Goal: Task Accomplishment & Management: Use online tool/utility

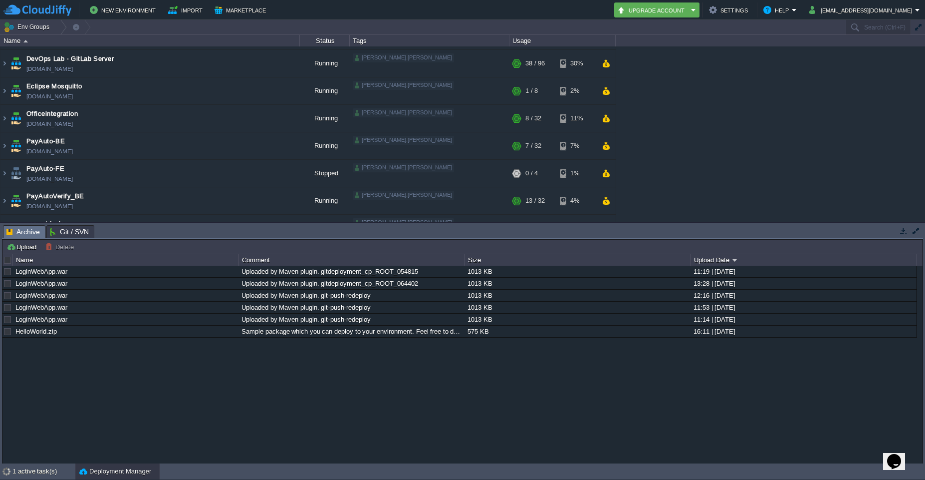
scroll to position [291, 0]
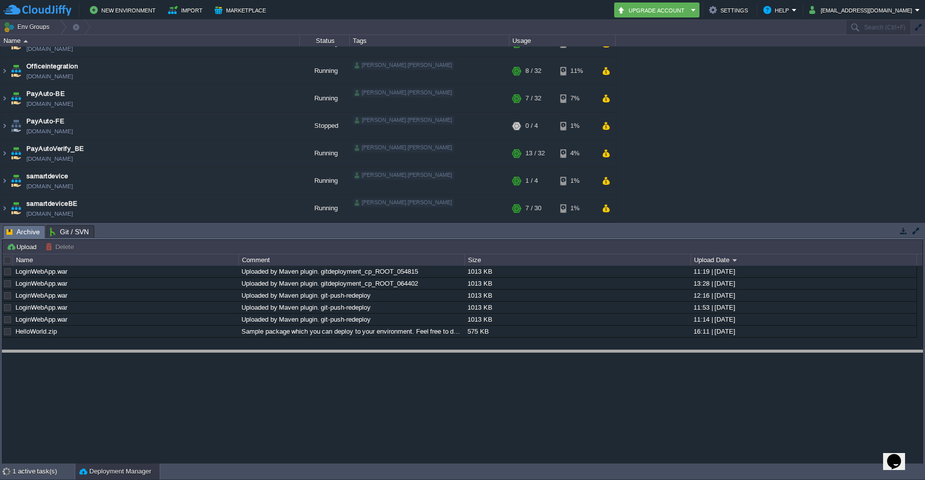
drag, startPoint x: 827, startPoint y: 226, endPoint x: 858, endPoint y: 364, distance: 142.0
click at [858, 364] on body "New Environment Import Marketplace Bonus ₹0.00 Upgrade Account Settings Help [E…" at bounding box center [462, 240] width 925 height 480
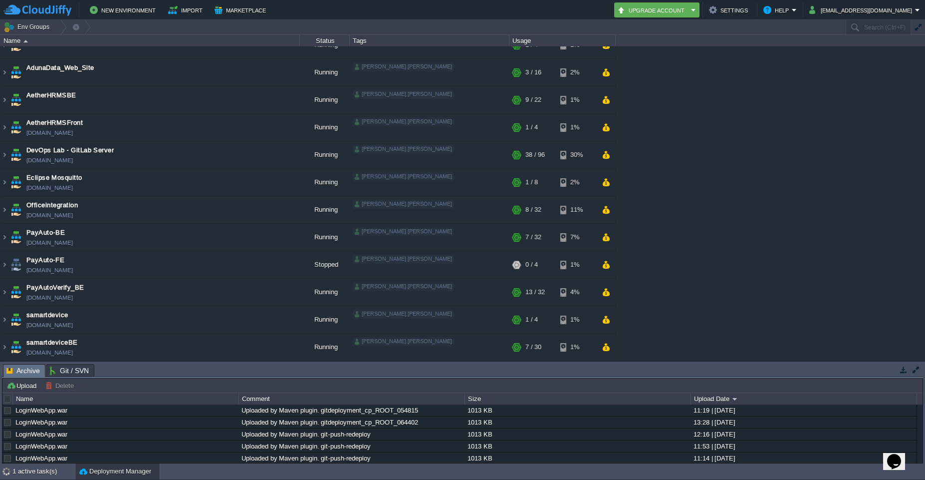
scroll to position [152, 0]
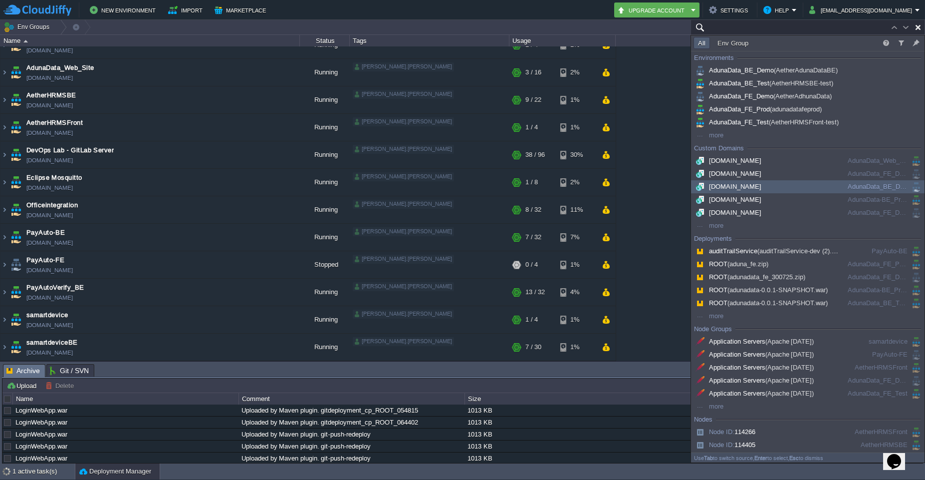
paste input "AdunaData-BE_Prod"
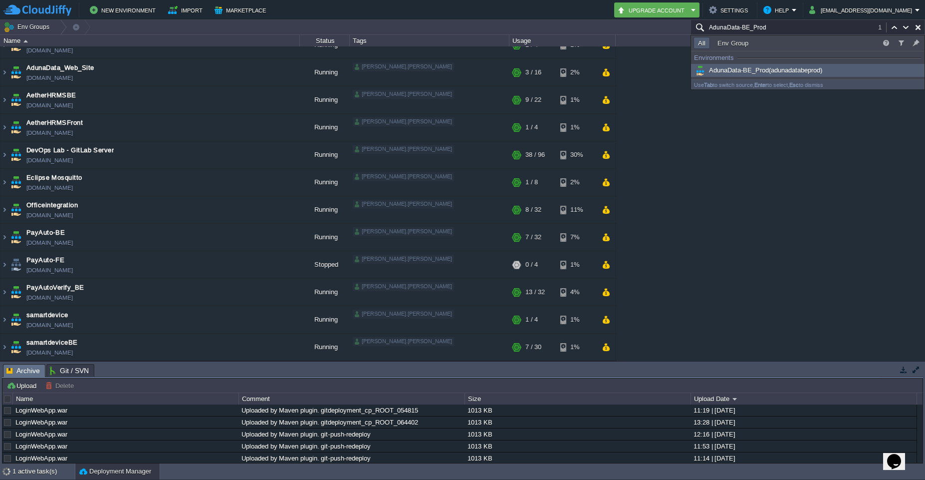
type input "AdunaData-BE_Prod"
click at [739, 73] on span "AdunaData-BE_Prod (adunadatabeprod)" at bounding box center [758, 69] width 129 height 7
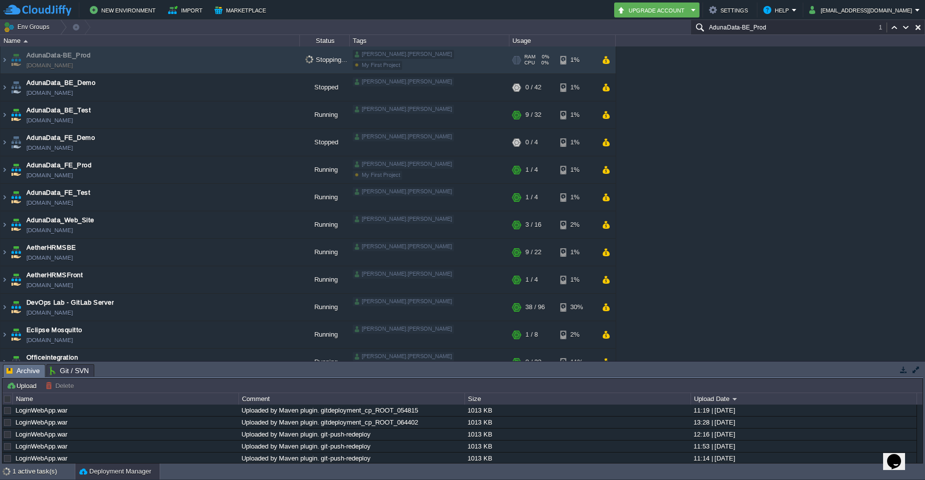
click at [100, 59] on td "AdunaData-BE_Prod [DOMAIN_NAME]" at bounding box center [149, 59] width 299 height 27
click at [768, 25] on input "AdunaData-BE_Prod" at bounding box center [808, 27] width 235 height 14
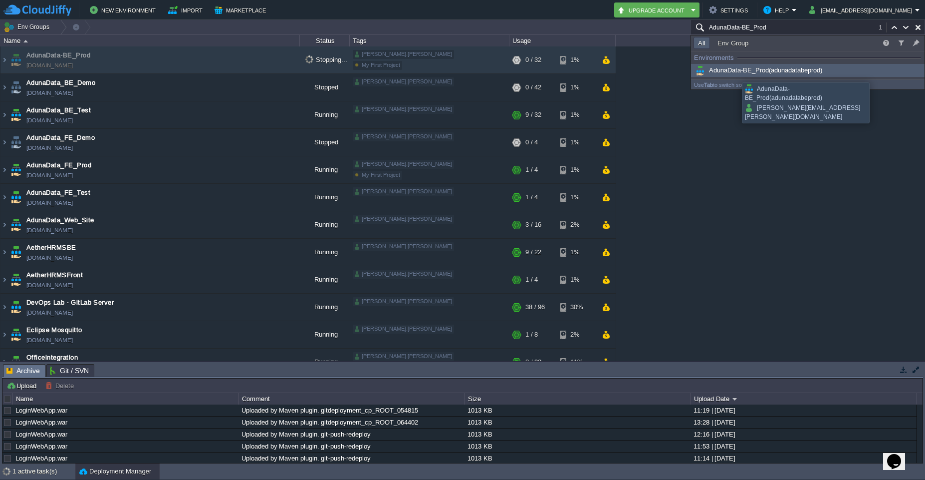
click at [735, 73] on span "AdunaData-BE_Prod (adunadatabeprod)" at bounding box center [758, 69] width 129 height 7
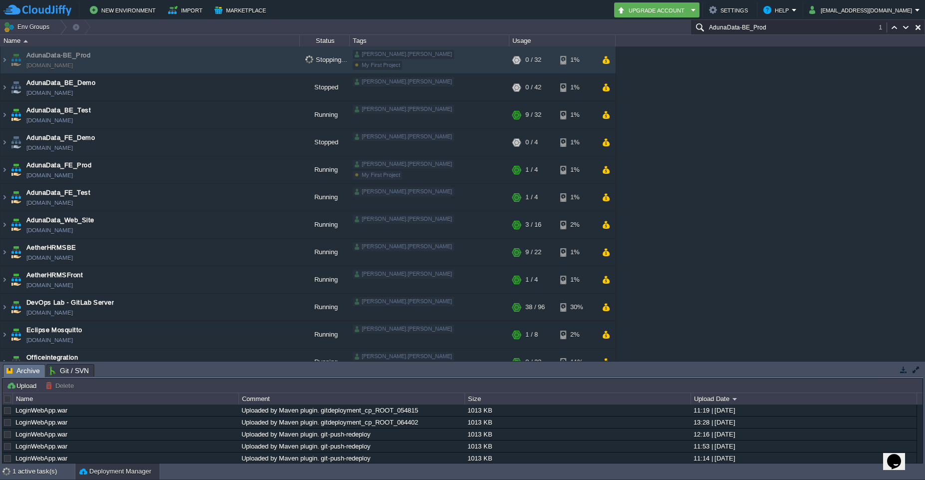
click at [767, 27] on input "AdunaData-BE_Prod" at bounding box center [808, 27] width 235 height 14
click at [215, 61] on button "button" at bounding box center [215, 59] width 9 height 9
click at [5, 61] on img at bounding box center [4, 59] width 8 height 27
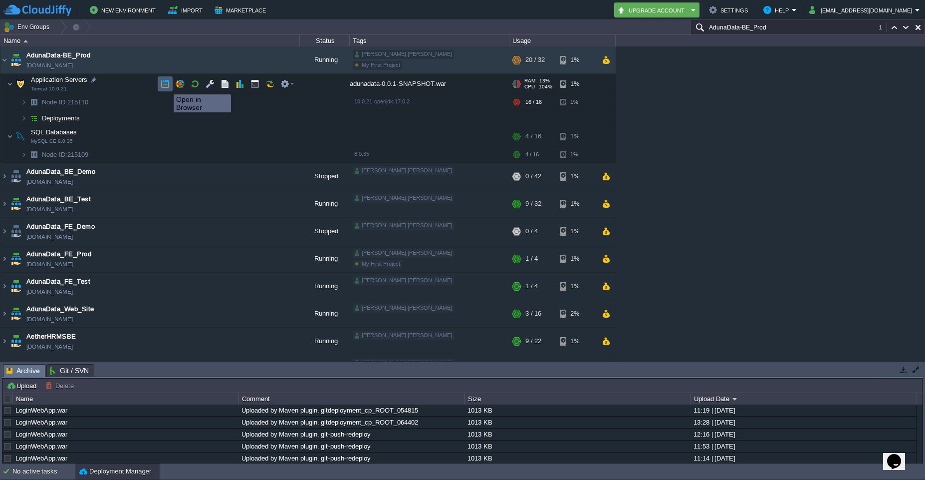
click at [166, 85] on button "button" at bounding box center [165, 83] width 9 height 9
click at [231, 61] on button "button" at bounding box center [230, 59] width 9 height 9
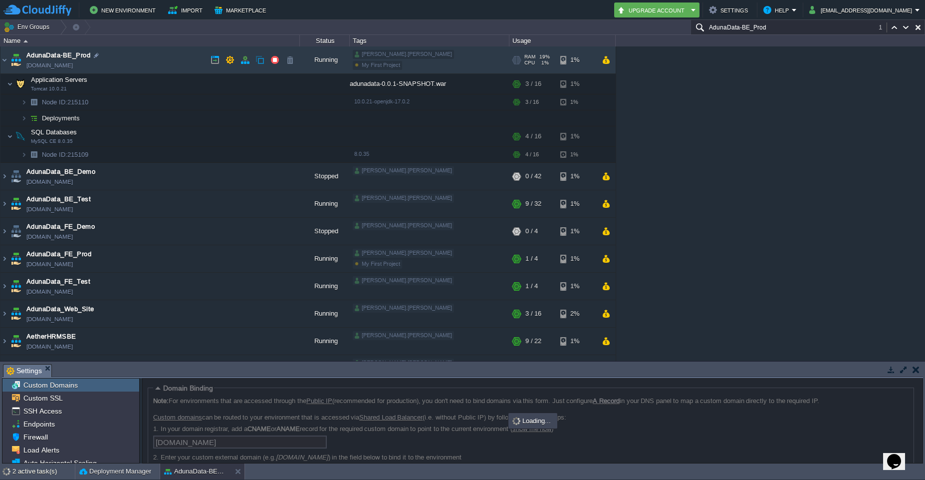
scroll to position [50, 0]
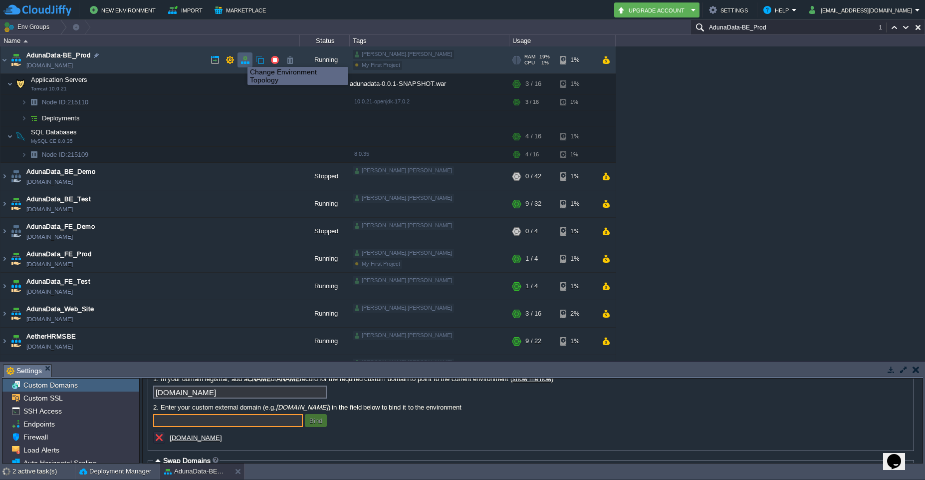
click at [245, 59] on button "button" at bounding box center [245, 59] width 9 height 9
